Goal: Transaction & Acquisition: Purchase product/service

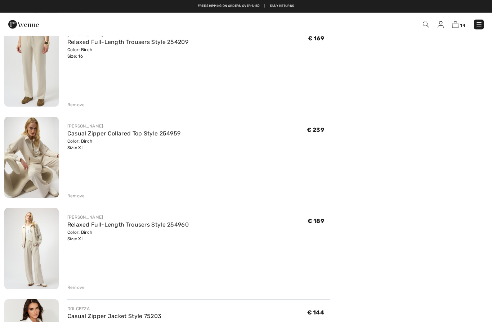
scroll to position [146, 0]
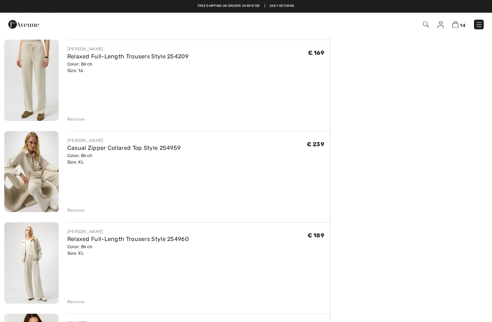
click at [74, 210] on div "Remove" at bounding box center [76, 211] width 18 height 6
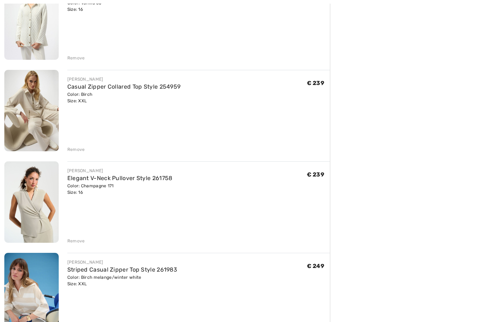
scroll to position [574, 0]
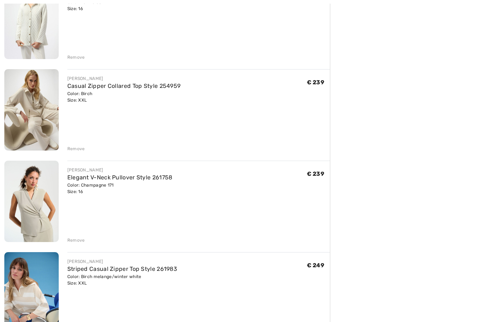
click at [76, 240] on div "Remove" at bounding box center [76, 240] width 18 height 6
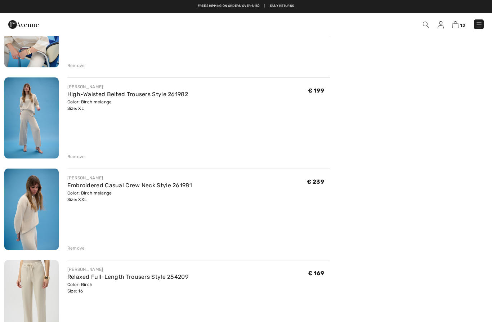
scroll to position [748, 0]
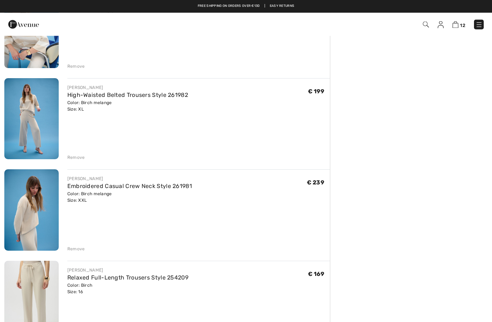
click at [28, 205] on img at bounding box center [31, 210] width 54 height 81
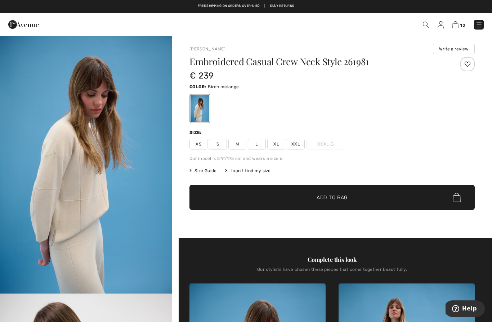
click at [457, 24] on img at bounding box center [456, 24] width 6 height 7
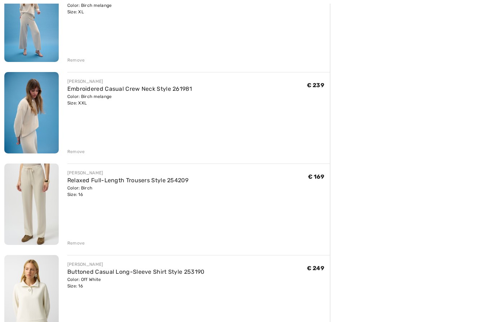
scroll to position [870, 0]
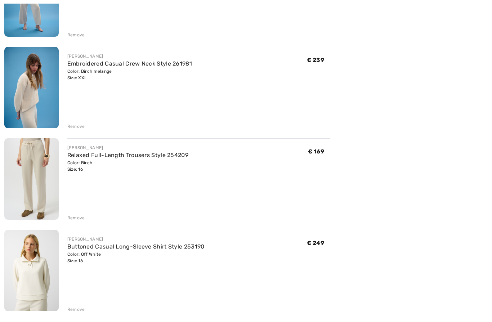
click at [74, 217] on div "Remove" at bounding box center [76, 218] width 18 height 6
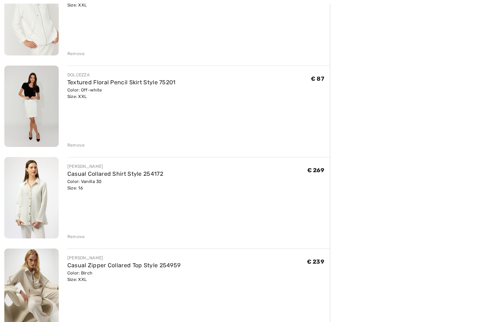
scroll to position [396, 0]
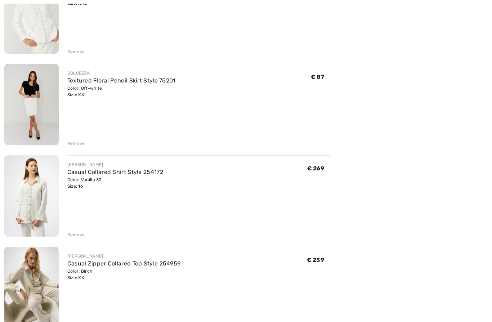
click at [78, 233] on div "Remove" at bounding box center [76, 235] width 18 height 6
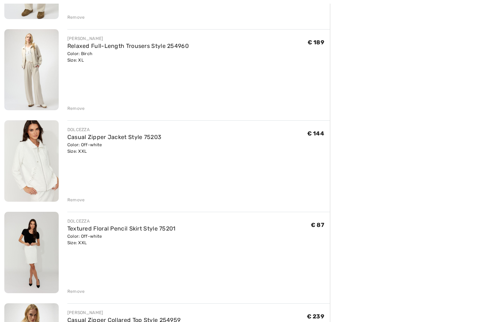
scroll to position [250, 0]
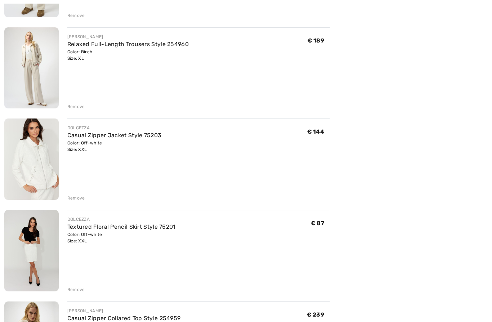
click at [75, 198] on div "Remove" at bounding box center [76, 198] width 18 height 6
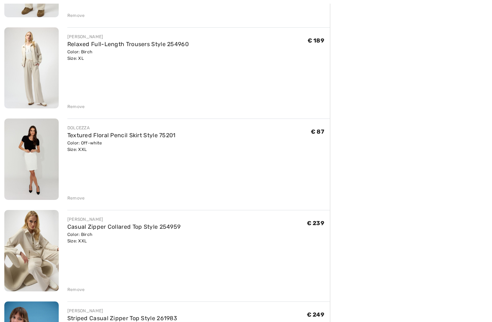
click at [75, 199] on div "Remove" at bounding box center [76, 198] width 18 height 6
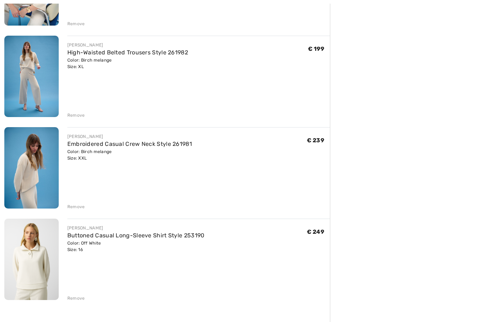
scroll to position [518, 0]
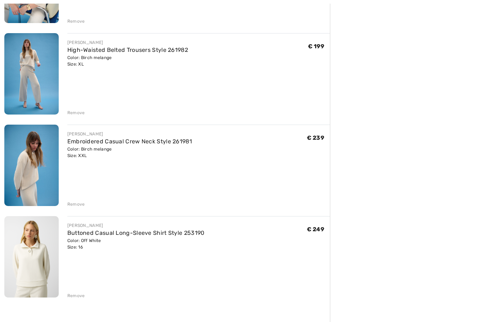
click at [76, 294] on div "Remove" at bounding box center [76, 296] width 18 height 6
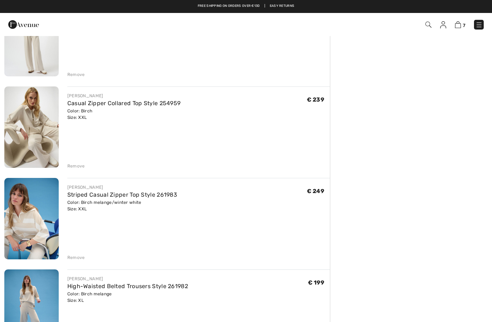
scroll to position [282, 0]
